Goal: Task Accomplishment & Management: Manage account settings

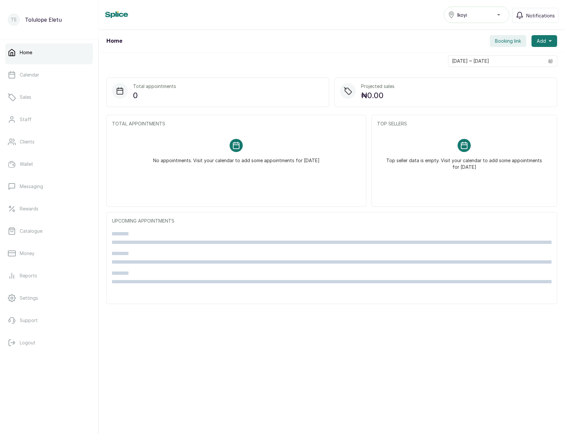
click at [459, 19] on button "Ikoyi" at bounding box center [477, 15] width 66 height 16
click at [341, 39] on div "Home Booking link Add" at bounding box center [332, 41] width 466 height 23
click at [488, 19] on button "Ikoyi" at bounding box center [477, 15] width 66 height 16
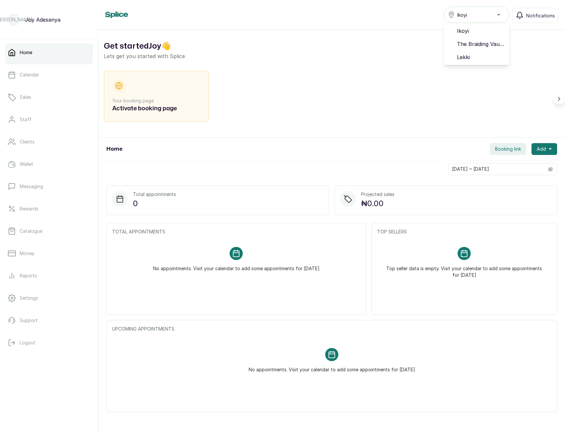
click at [439, 87] on div "Your booking page Activate booking page" at bounding box center [332, 99] width 456 height 56
click at [483, 15] on div "Ikoyi" at bounding box center [476, 15] width 57 height 8
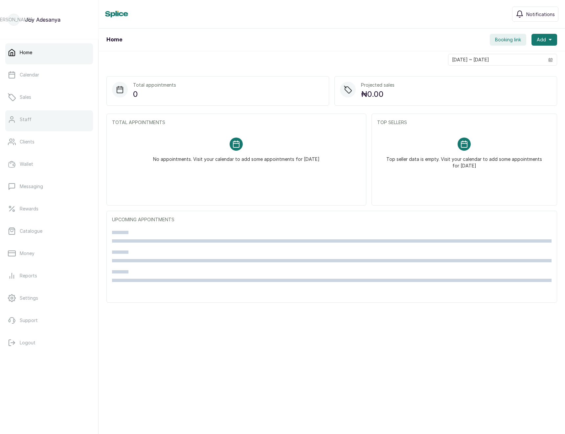
click at [29, 125] on link "Staff" at bounding box center [49, 119] width 88 height 18
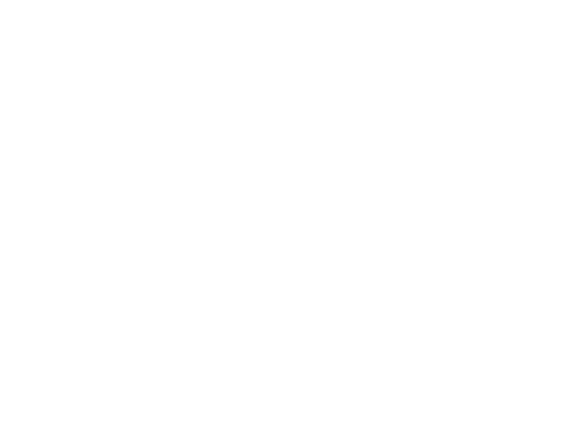
click at [309, 0] on html at bounding box center [282, 0] width 565 height 0
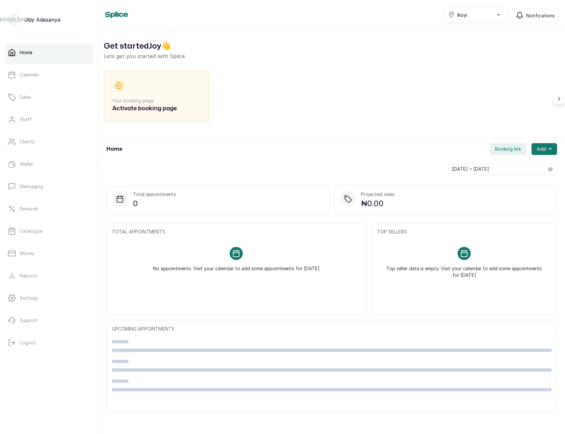
click at [466, 13] on span "Ikoyi" at bounding box center [462, 14] width 10 height 7
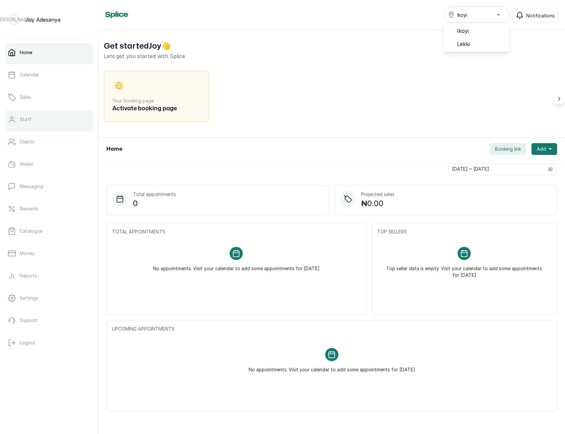
click at [34, 113] on link "Staff" at bounding box center [49, 119] width 88 height 18
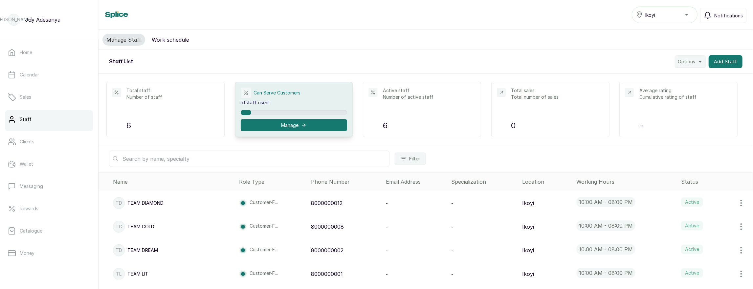
scroll to position [53, 0]
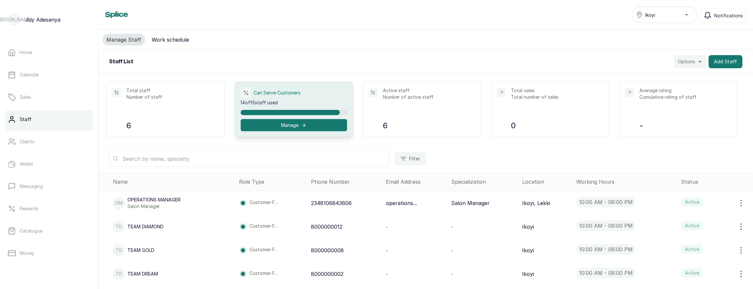
click at [664, 14] on div "Ikoyi" at bounding box center [664, 15] width 57 height 8
click at [653, 41] on span "Lekki" at bounding box center [668, 44] width 47 height 8
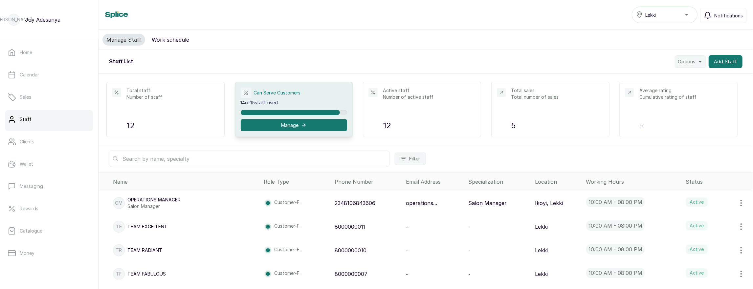
click at [656, 13] on span "Lekki" at bounding box center [650, 14] width 11 height 7
click at [643, 28] on li "Ikoyi" at bounding box center [665, 30] width 66 height 13
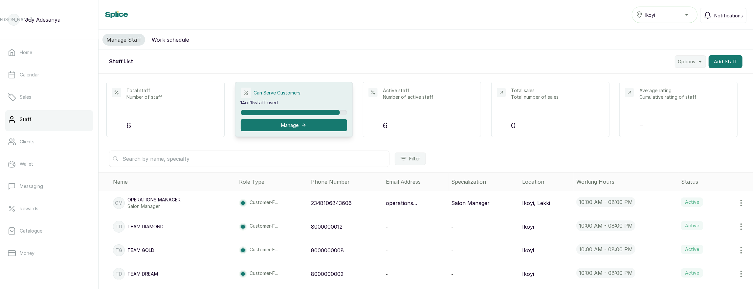
click at [157, 204] on p "Salon Manager" at bounding box center [153, 206] width 53 height 7
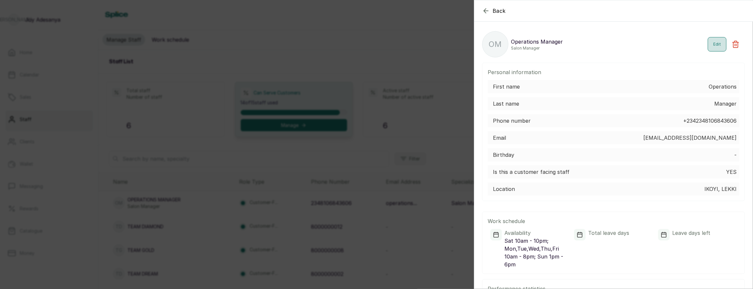
click at [708, 44] on button "Edit" at bounding box center [717, 44] width 19 height 14
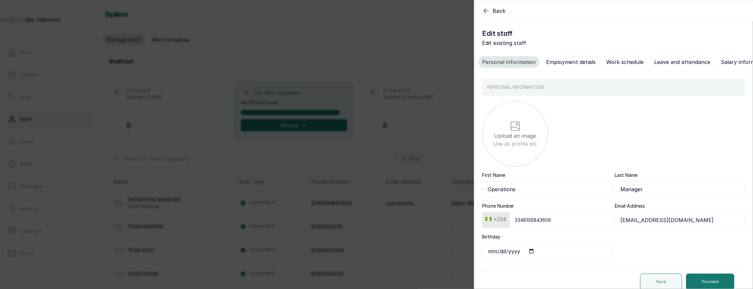
scroll to position [6, 0]
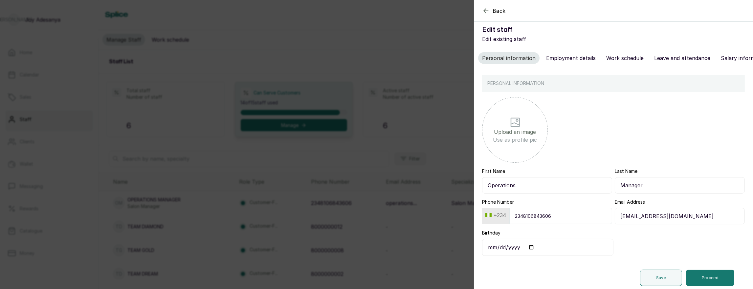
click at [578, 55] on button "Employment details" at bounding box center [570, 58] width 57 height 12
select select "salon_manager"
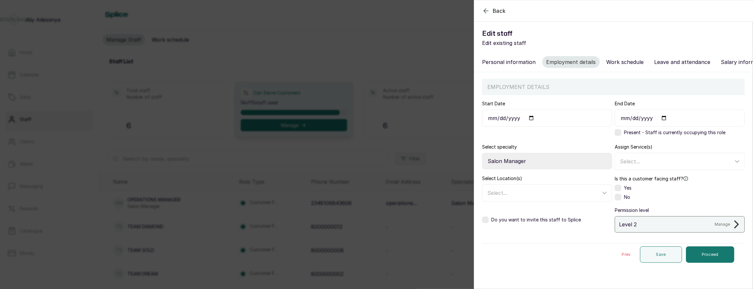
type input "2023-05-16"
click at [723, 229] on div "Manage" at bounding box center [728, 225] width 26 height 8
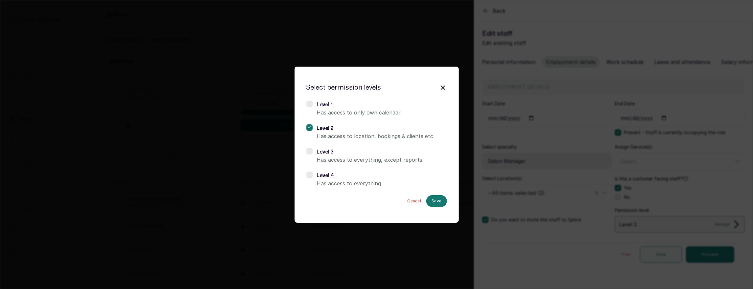
click at [327, 178] on h6 "Level 4" at bounding box center [382, 176] width 130 height 8
click at [431, 195] on div "Cancel Save" at bounding box center [376, 201] width 141 height 12
click at [434, 201] on button "Save" at bounding box center [436, 201] width 20 height 12
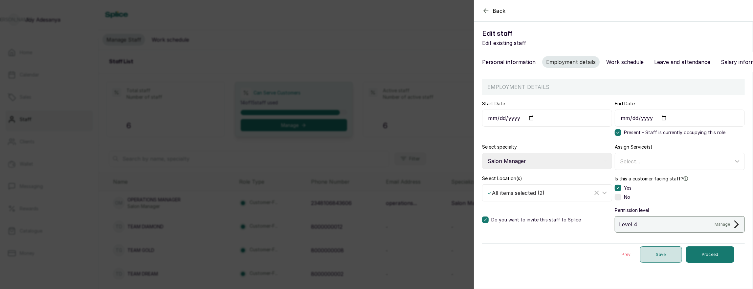
click at [654, 251] on button "Save" at bounding box center [661, 255] width 42 height 16
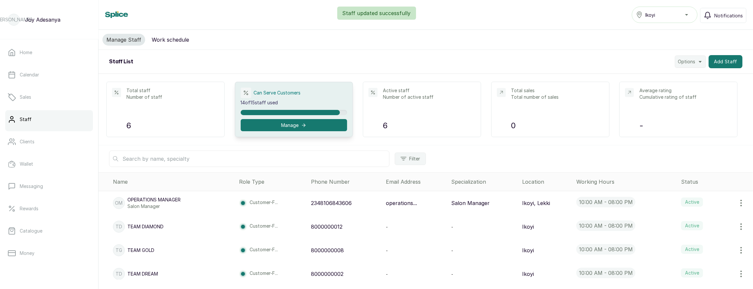
click at [740, 200] on icon "button" at bounding box center [741, 203] width 8 height 8
click at [700, 219] on span "Edit" at bounding box center [713, 222] width 63 height 8
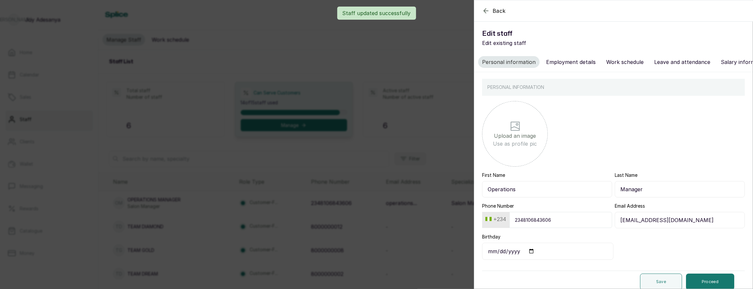
click at [567, 62] on button "Employment details" at bounding box center [570, 62] width 57 height 12
select select "salon_manager"
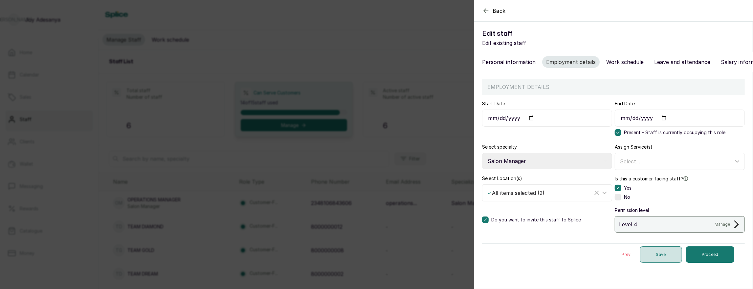
click at [651, 252] on button "Save" at bounding box center [661, 255] width 42 height 16
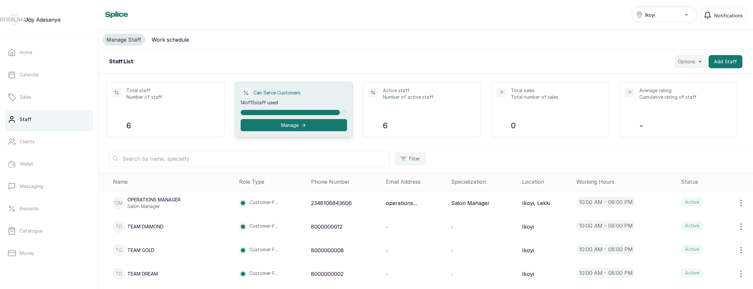
click at [659, 12] on div "Ikoyi" at bounding box center [664, 15] width 57 height 8
click at [546, 19] on div "Staff [PERSON_NAME] Notifications" at bounding box center [425, 15] width 641 height 16
